Goal: Book appointment/travel/reservation

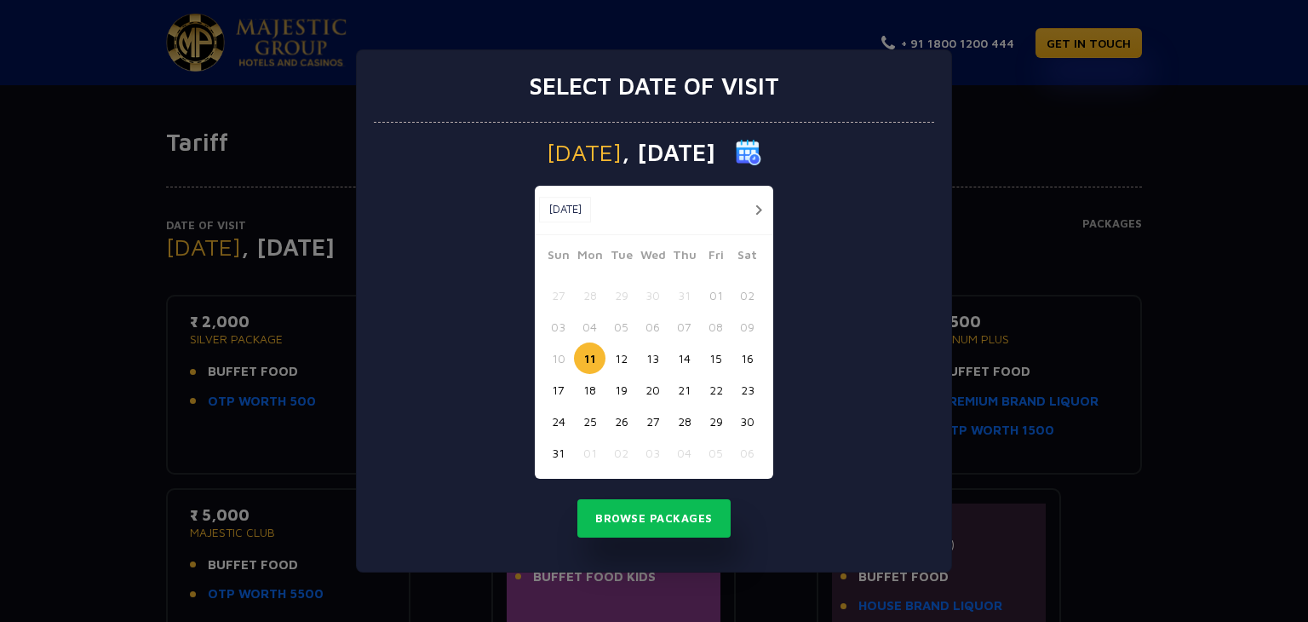
click at [757, 208] on button "button" at bounding box center [758, 209] width 21 height 21
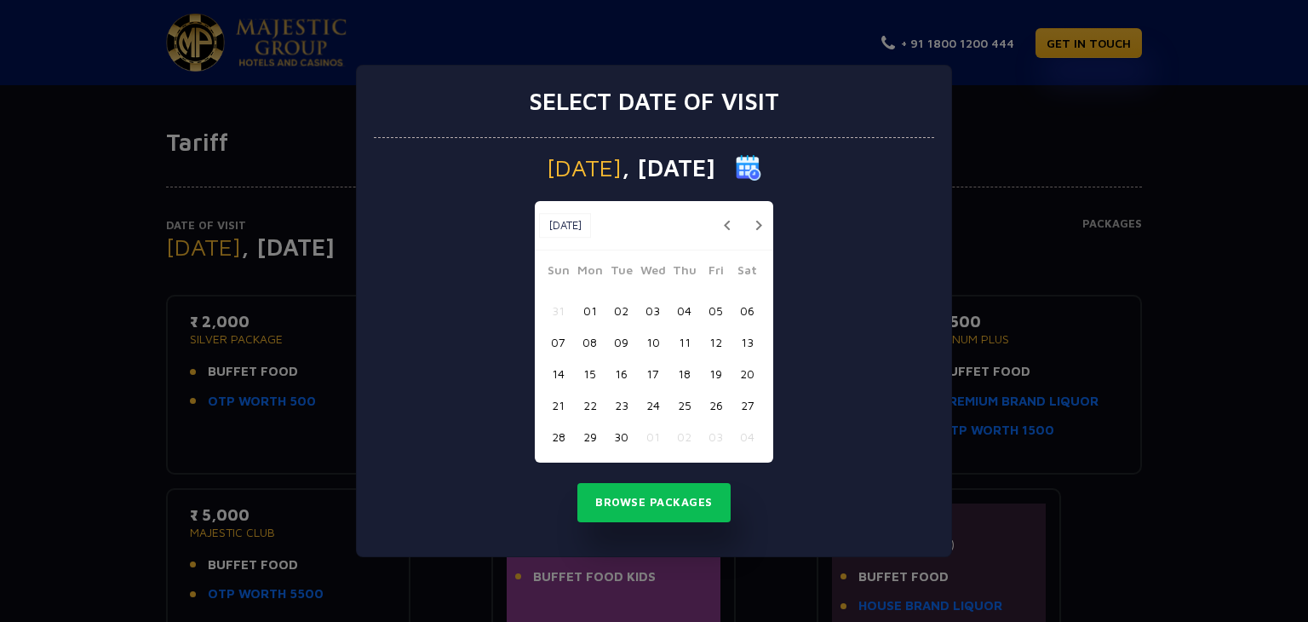
click at [711, 339] on button "12" at bounding box center [716, 342] width 32 height 32
click at [714, 337] on button "12" at bounding box center [716, 342] width 32 height 32
click at [717, 336] on button "12" at bounding box center [716, 342] width 32 height 32
click at [655, 500] on button "Browse Packages" at bounding box center [653, 502] width 153 height 39
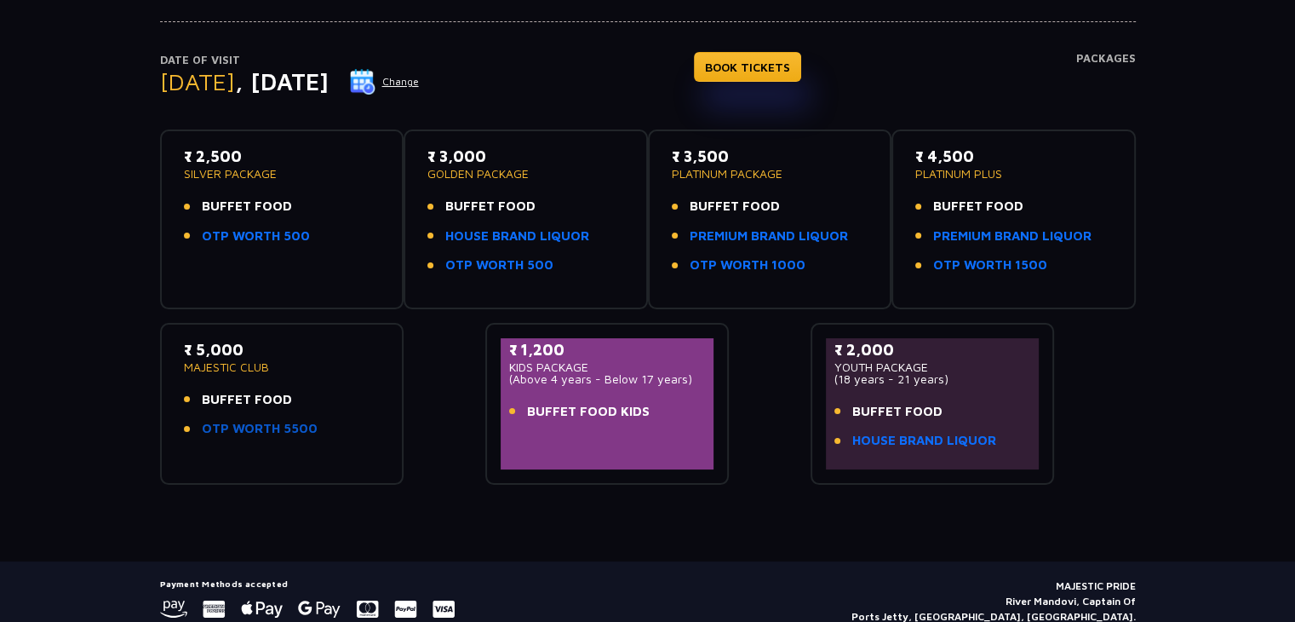
scroll to position [170, 0]
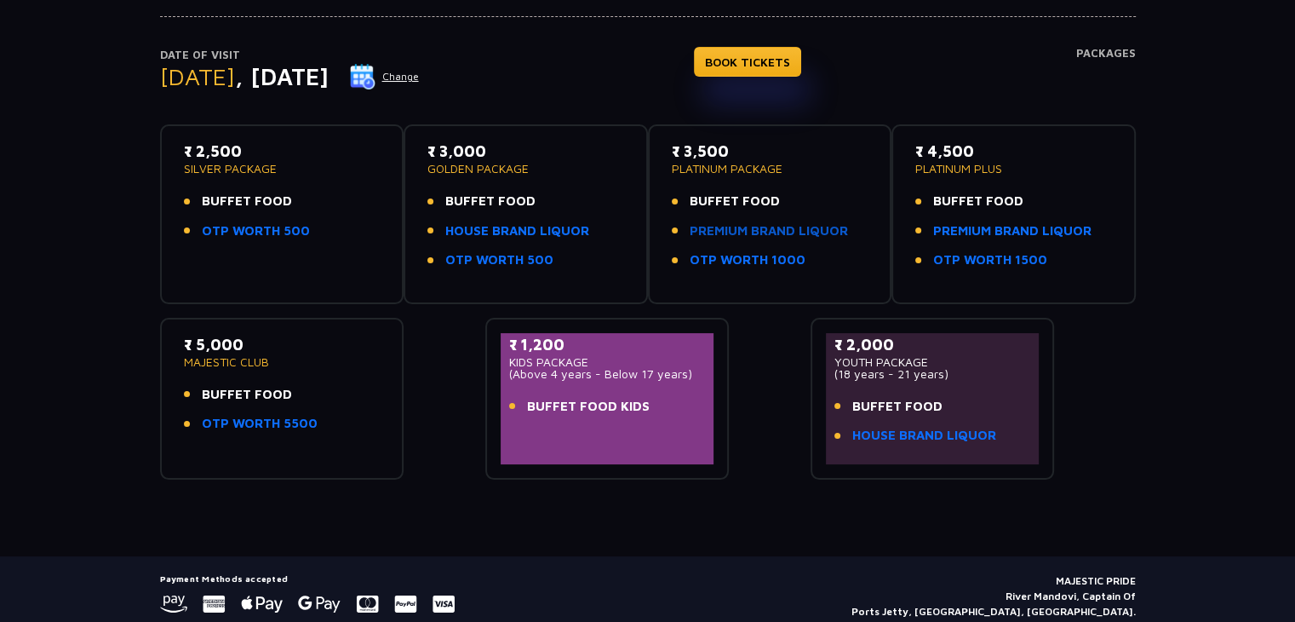
click at [731, 227] on link "PREMIUM BRAND LIQUOR" at bounding box center [769, 231] width 158 height 20
click at [723, 262] on link "OTP WORTH 1000" at bounding box center [748, 260] width 116 height 20
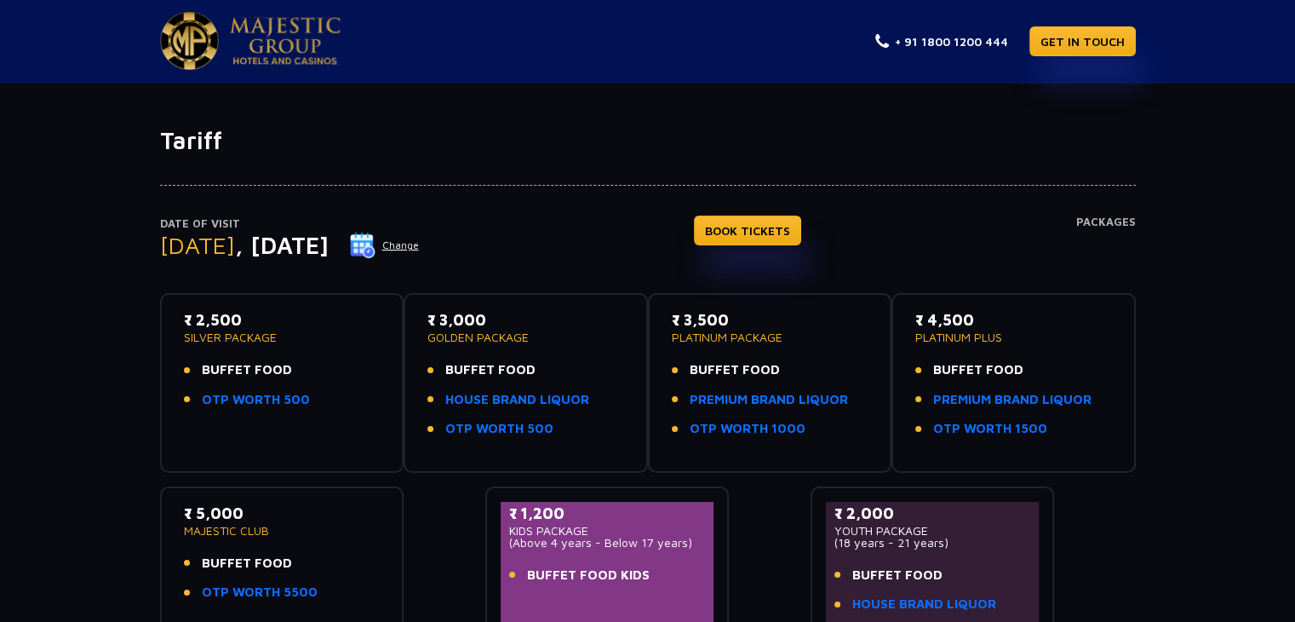
scroll to position [0, 0]
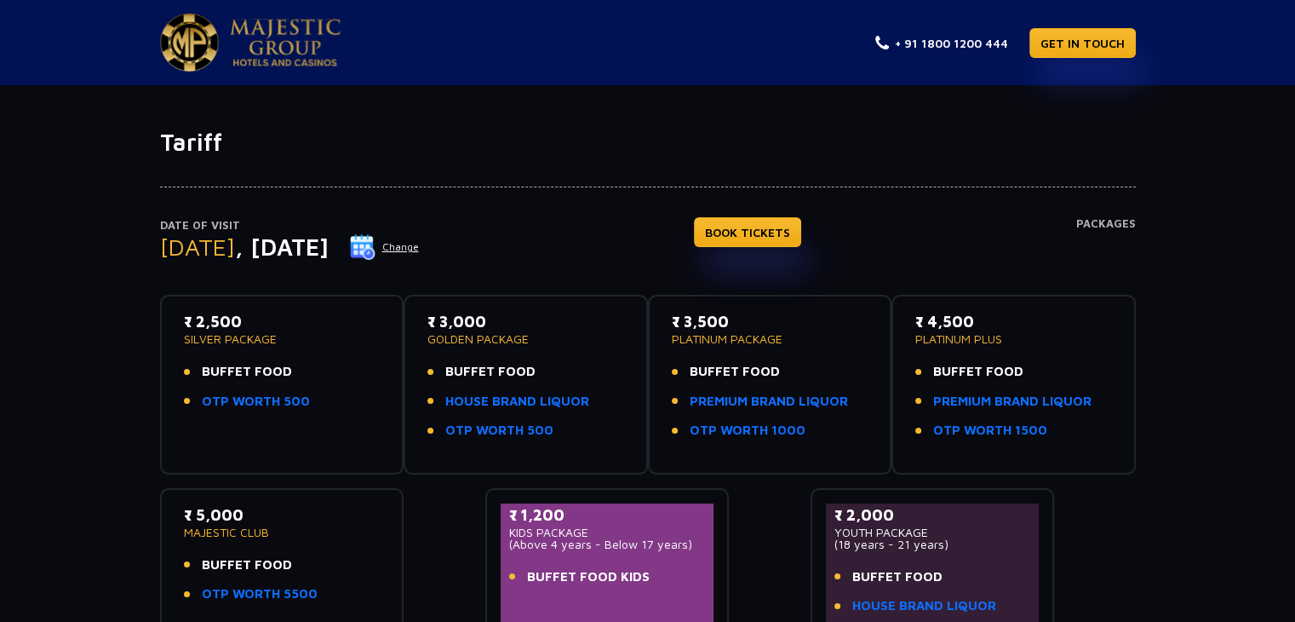
click at [698, 157] on div at bounding box center [648, 172] width 976 height 31
click at [420, 246] on button "Change" at bounding box center [384, 246] width 71 height 27
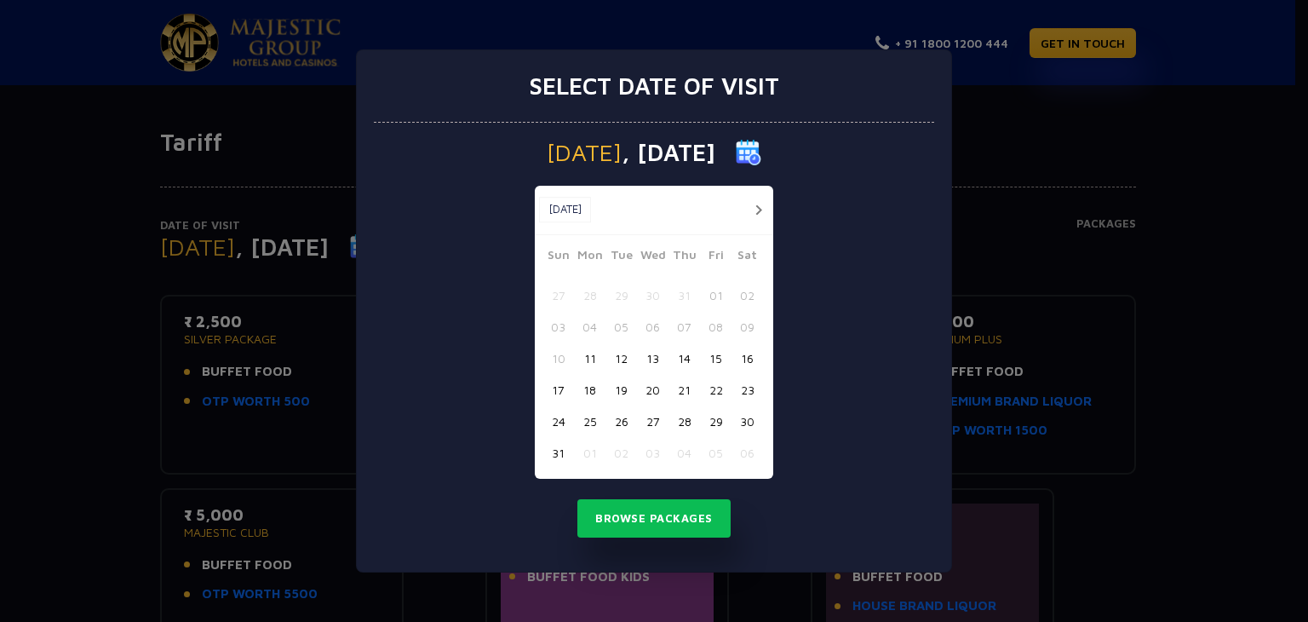
click at [754, 204] on button "button" at bounding box center [758, 209] width 21 height 21
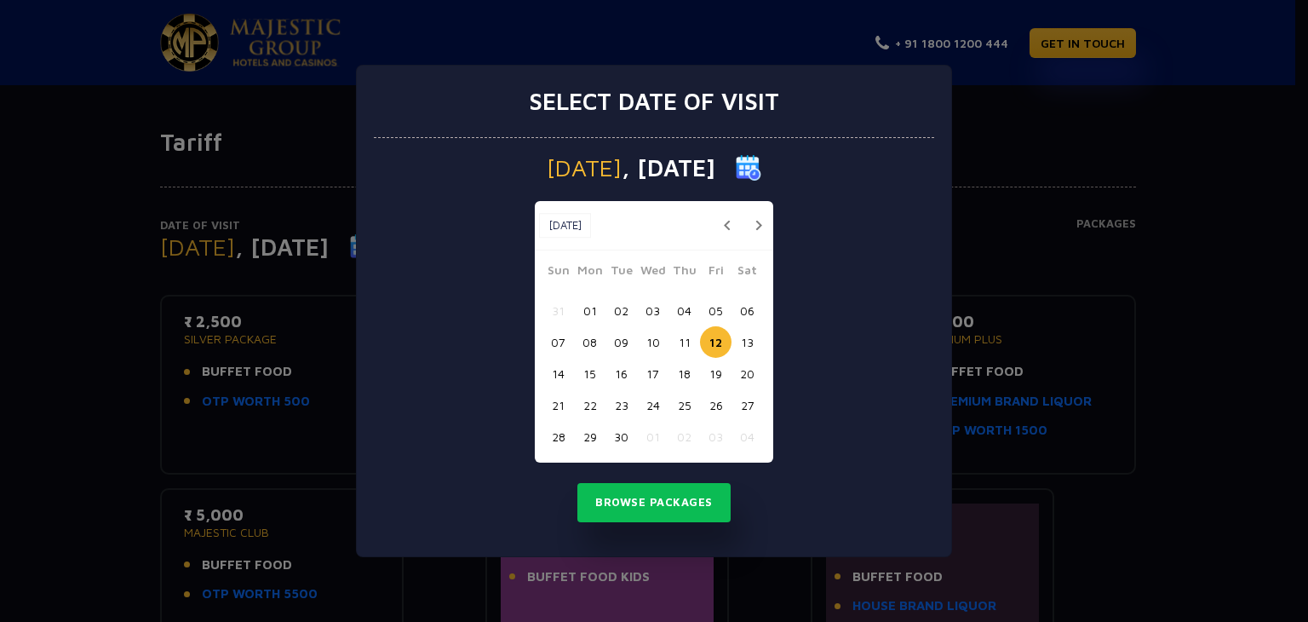
click at [688, 339] on button "11" at bounding box center [684, 342] width 32 height 32
click at [661, 500] on button "Browse Packages" at bounding box center [653, 502] width 153 height 39
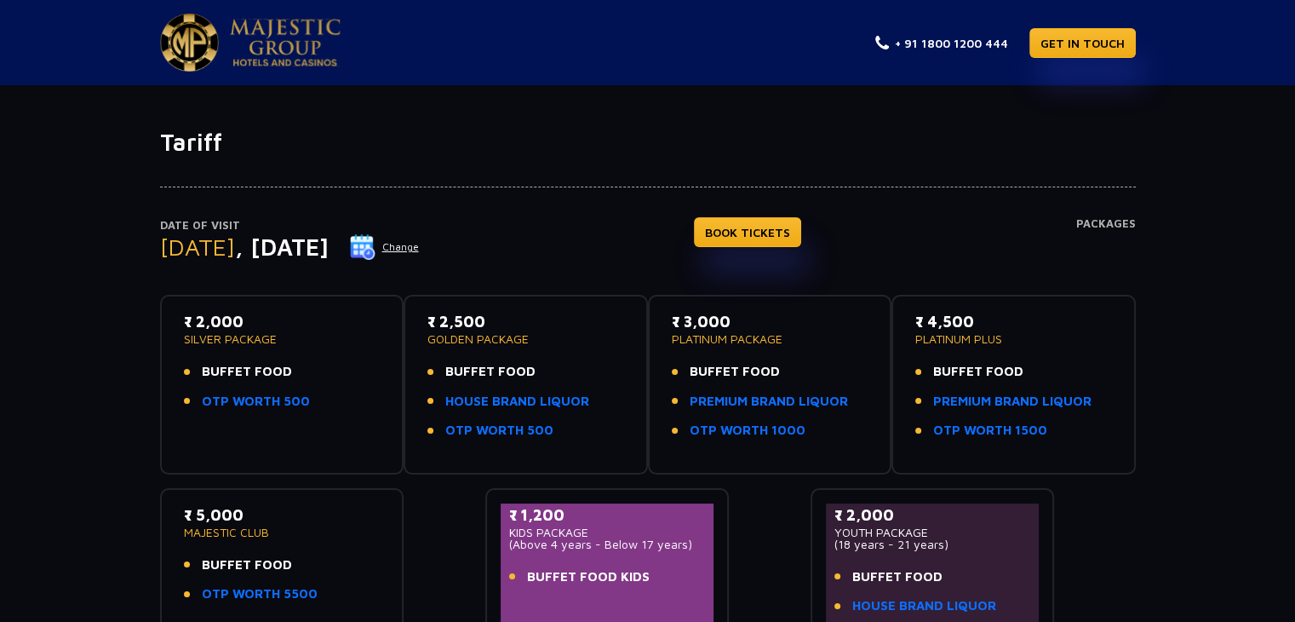
drag, startPoint x: 727, startPoint y: 319, endPoint x: 686, endPoint y: 321, distance: 41.8
click at [686, 321] on p "₹ 3,000" at bounding box center [770, 321] width 197 height 23
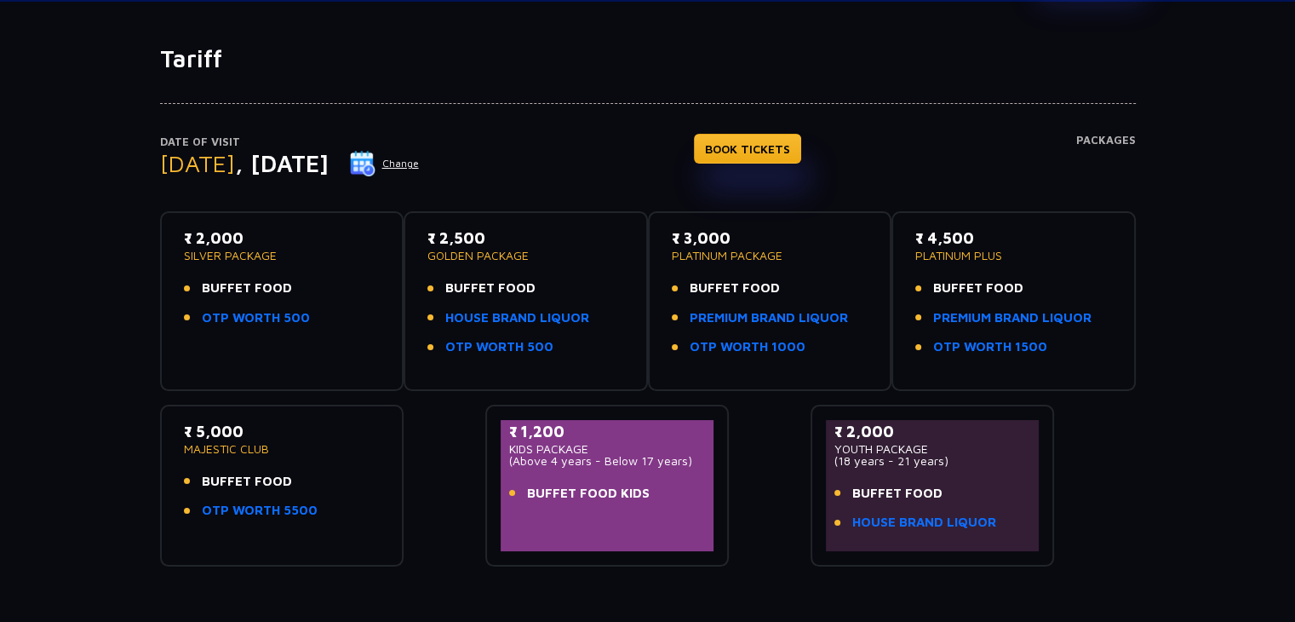
scroll to position [232, 0]
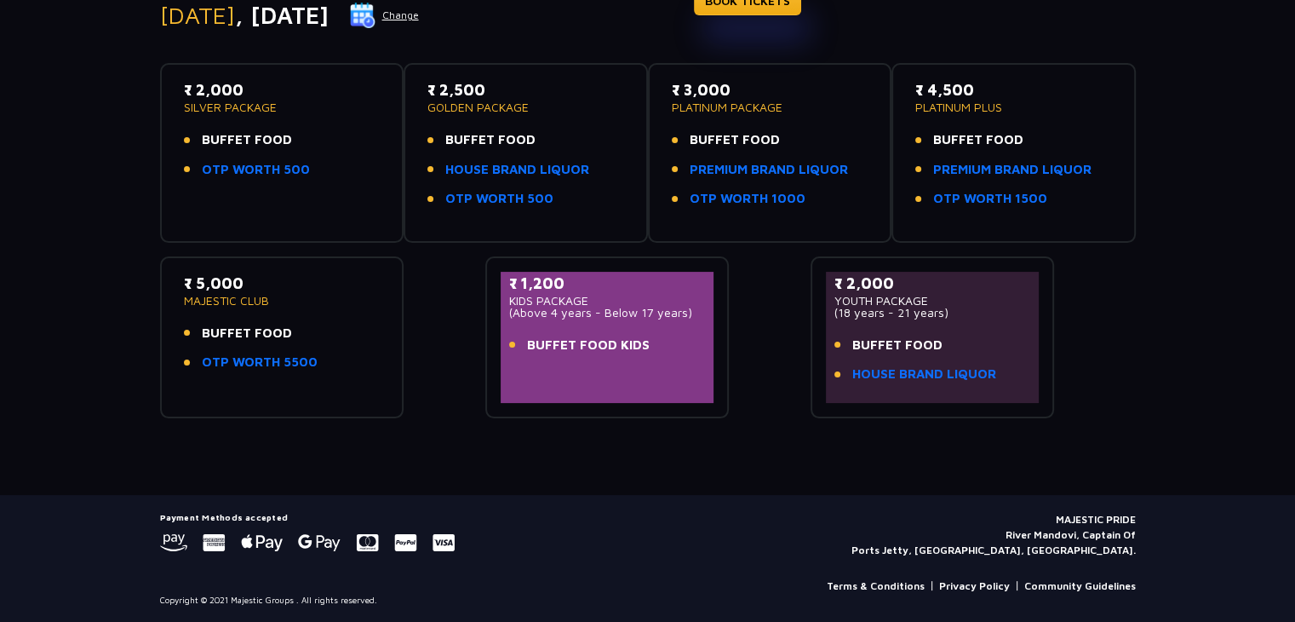
drag, startPoint x: 1053, startPoint y: 514, endPoint x: 1142, endPoint y: 516, distance: 89.4
click at [1142, 516] on div "Payment Methods accepted MAJESTIC PRIDE River Mandovi, Captain Of Ports Jetty, …" at bounding box center [648, 559] width 996 height 95
copy p "MAJESTIC PRIDE"
